Goal: Register for event/course

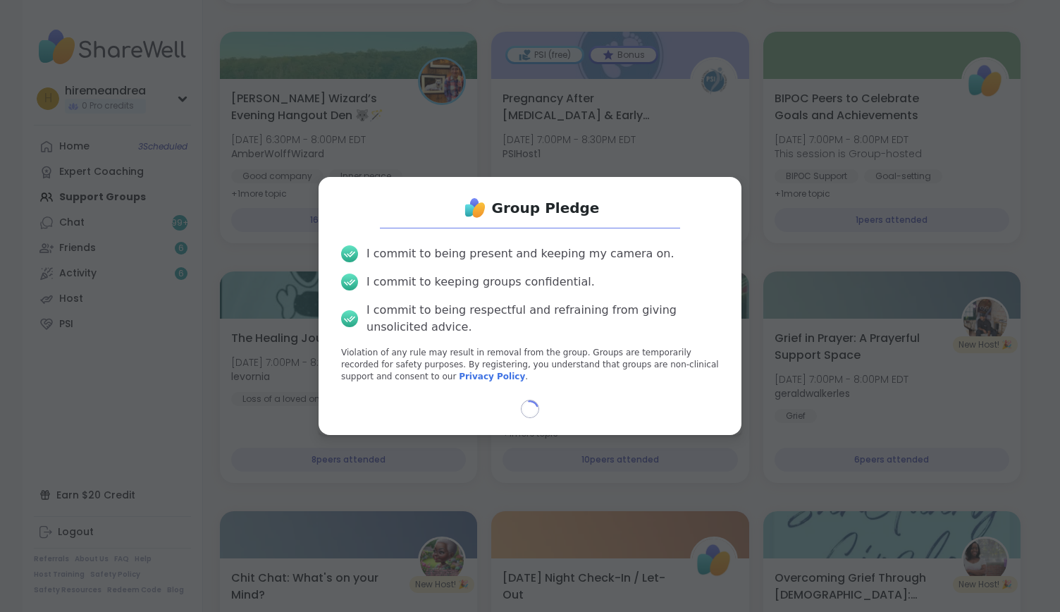
scroll to position [389, 0]
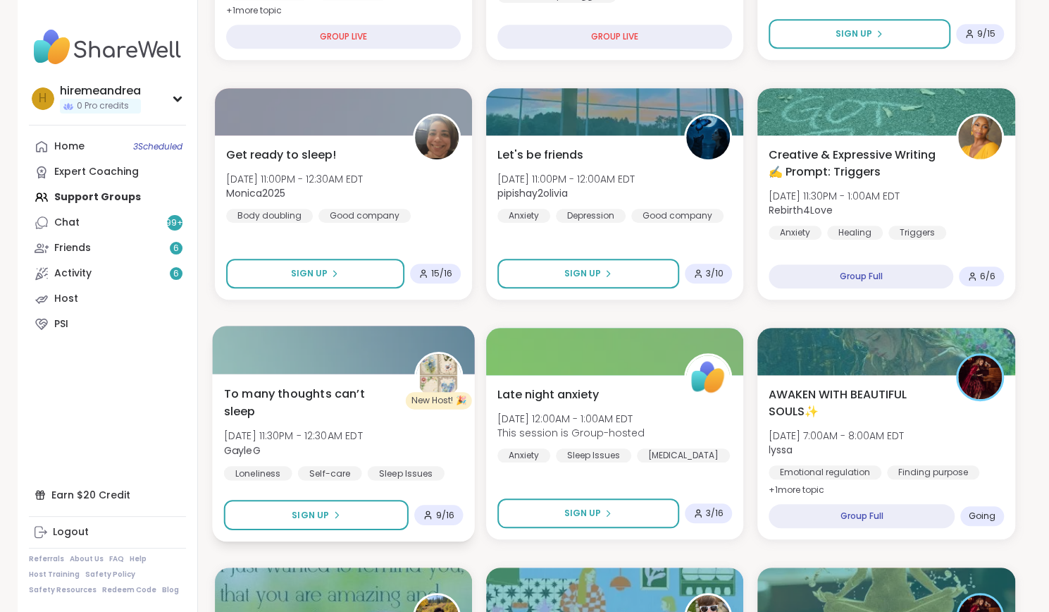
scroll to position [577, 0]
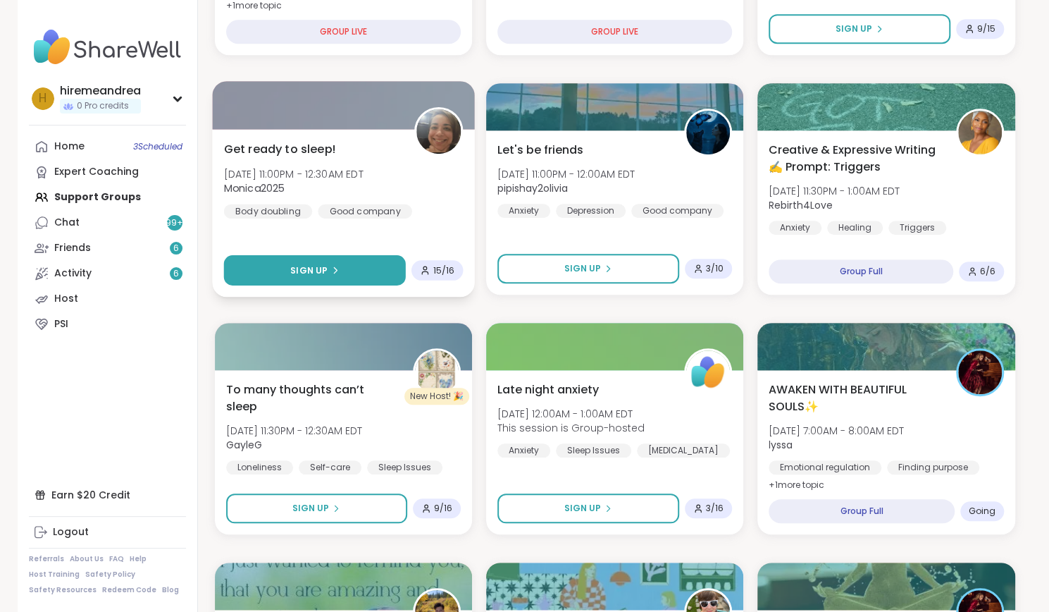
click at [316, 255] on button "Sign Up" at bounding box center [314, 270] width 182 height 30
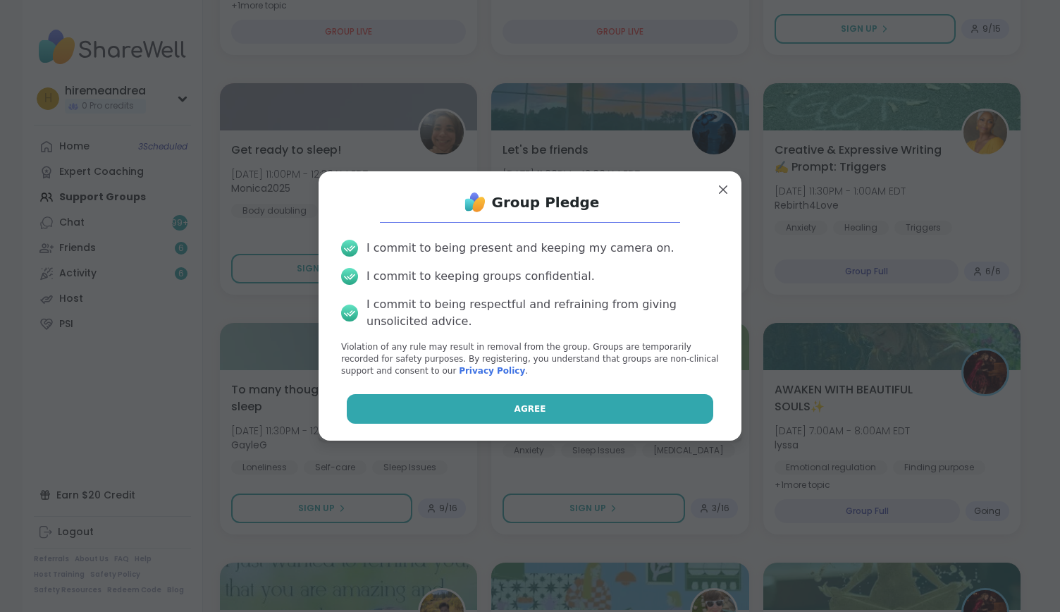
click at [482, 412] on button "Agree" at bounding box center [530, 409] width 367 height 30
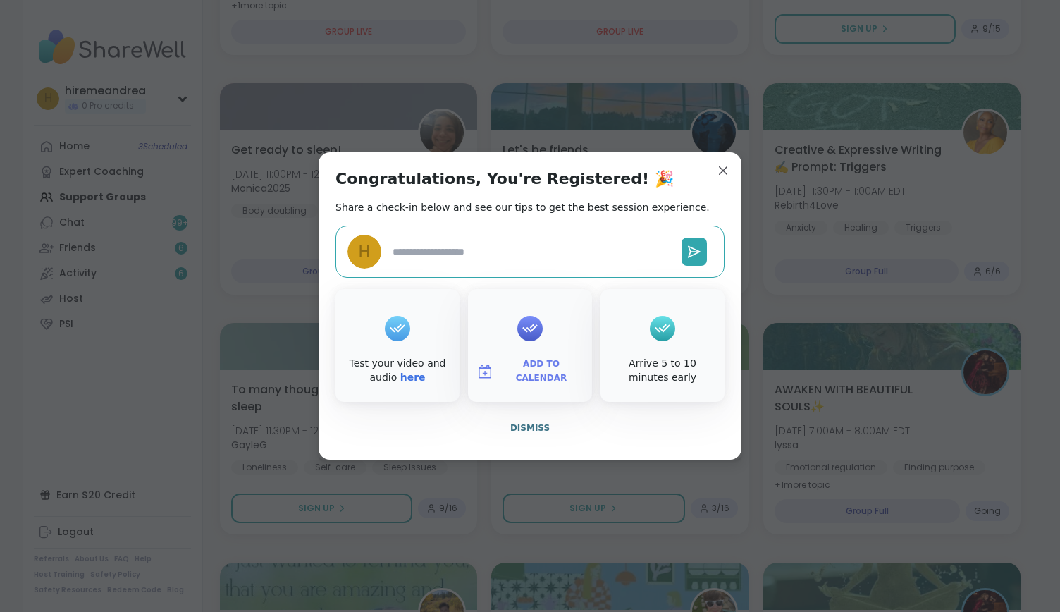
type textarea "*"
